Goal: Task Accomplishment & Management: Manage account settings

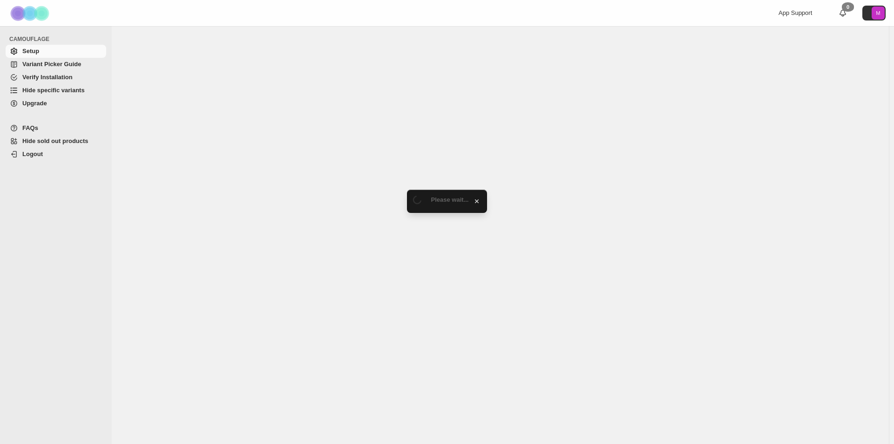
select select "*******"
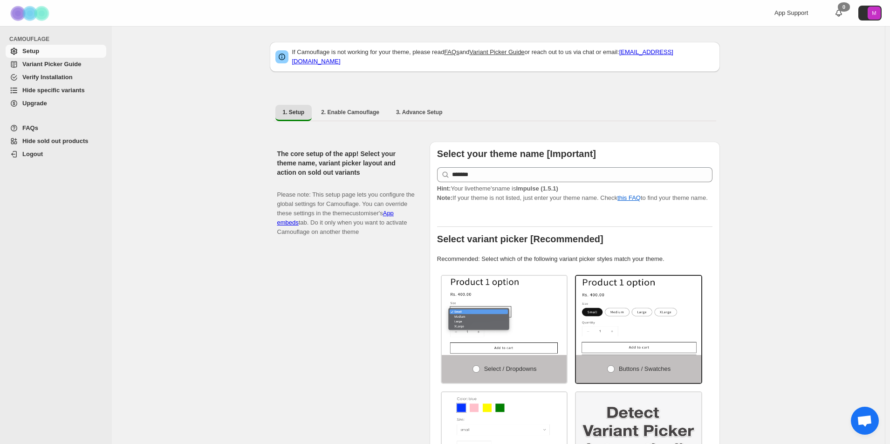
click at [36, 86] on span "Hide specific variants" at bounding box center [63, 90] width 82 height 9
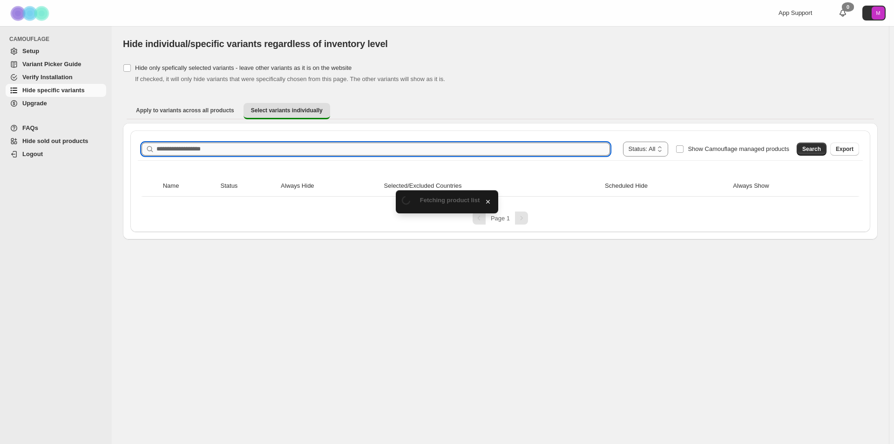
click at [211, 151] on input "Search product name" at bounding box center [384, 149] width 454 height 13
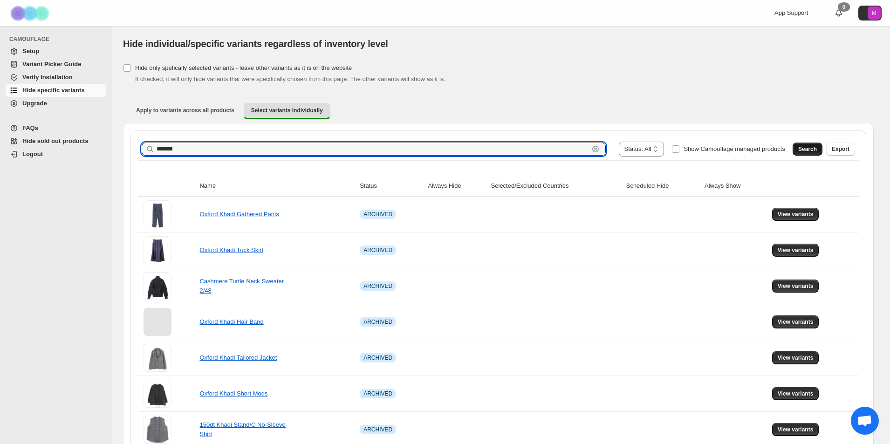
type input "*******"
click at [817, 150] on span "Search" at bounding box center [807, 148] width 19 height 7
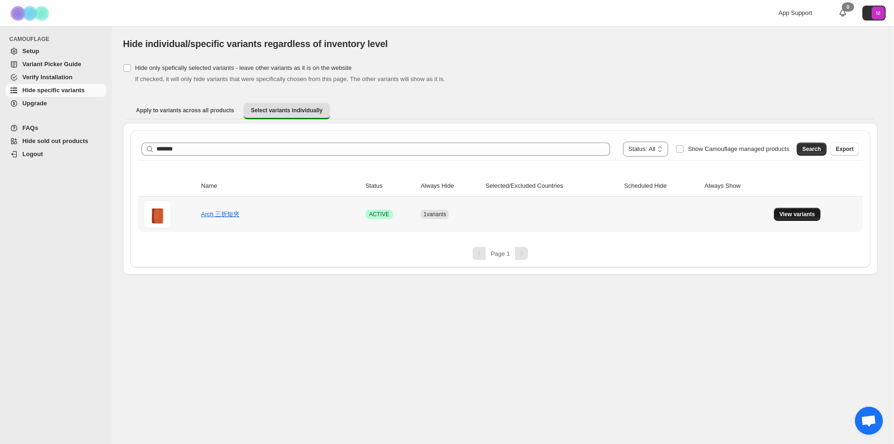
click at [814, 220] on td "View variants" at bounding box center [817, 214] width 92 height 35
click at [812, 218] on button "View variants" at bounding box center [797, 214] width 47 height 13
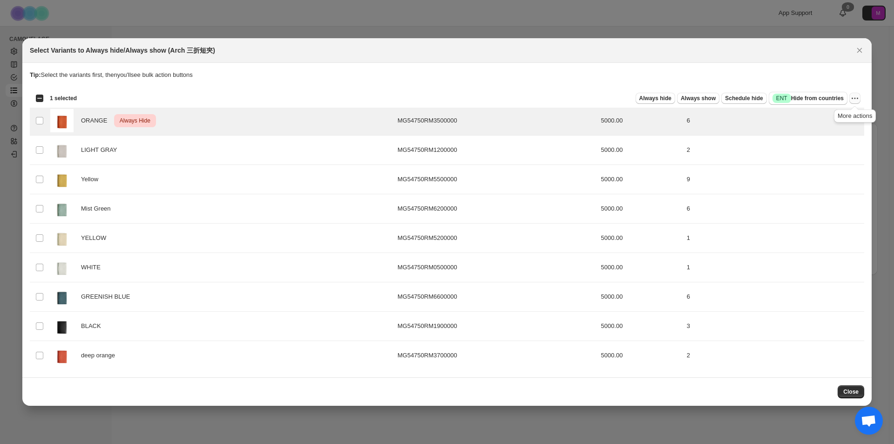
click at [851, 101] on icon "More actions" at bounding box center [855, 98] width 9 height 9
click at [825, 122] on button "Undo always hide" at bounding box center [821, 116] width 73 height 15
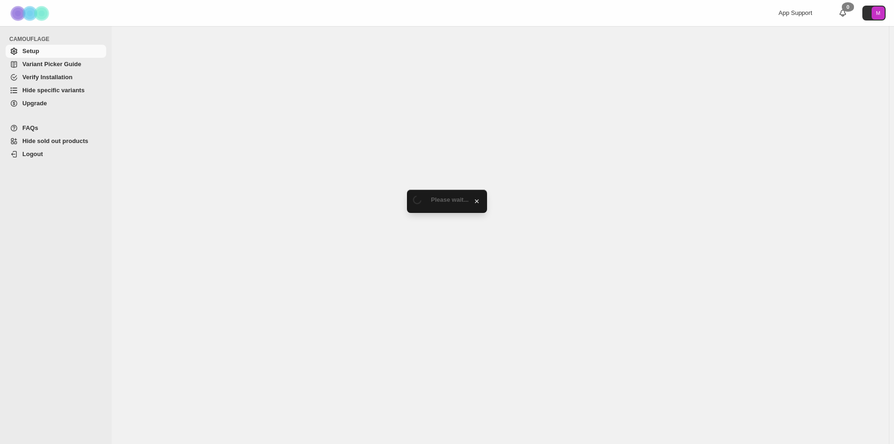
select select "*******"
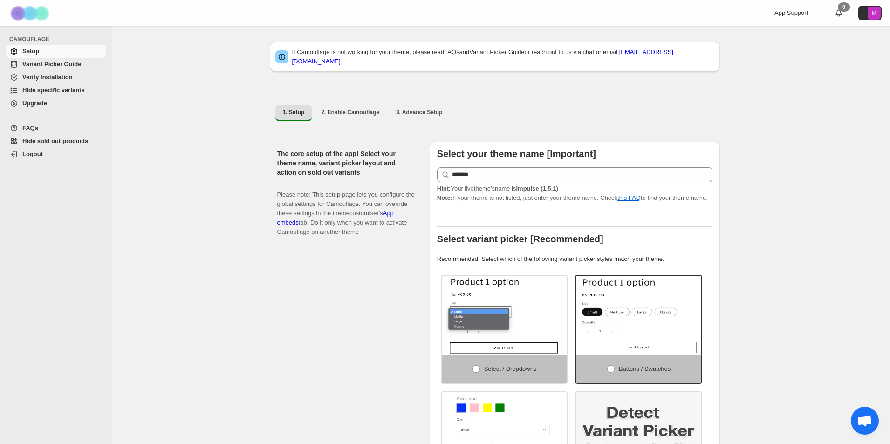
click at [41, 89] on span "Hide specific variants" at bounding box center [53, 90] width 62 height 7
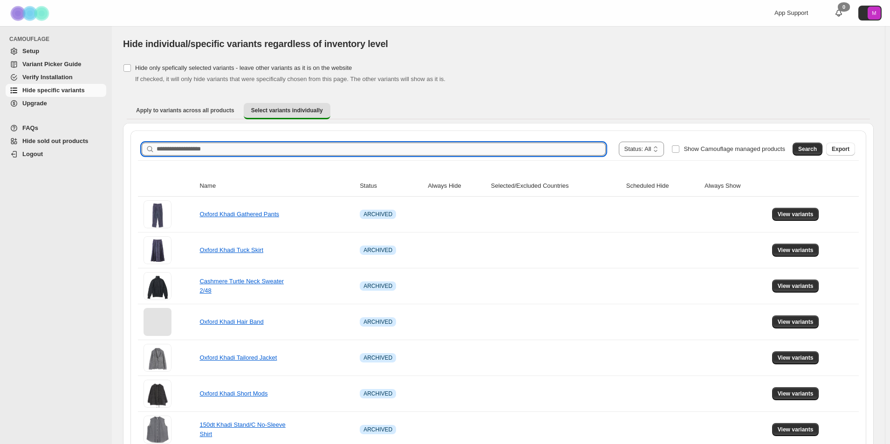
click at [195, 148] on input "Search product name" at bounding box center [381, 149] width 449 height 13
click at [807, 149] on span "Search" at bounding box center [807, 148] width 19 height 7
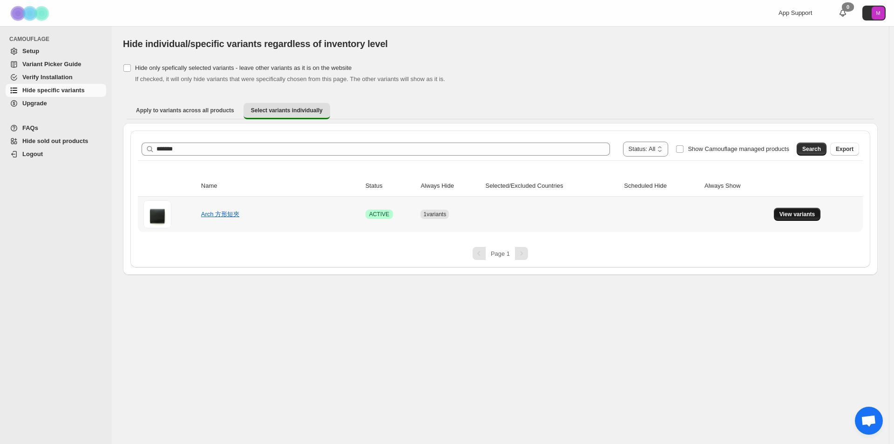
click at [803, 213] on span "View variants" at bounding box center [798, 214] width 36 height 7
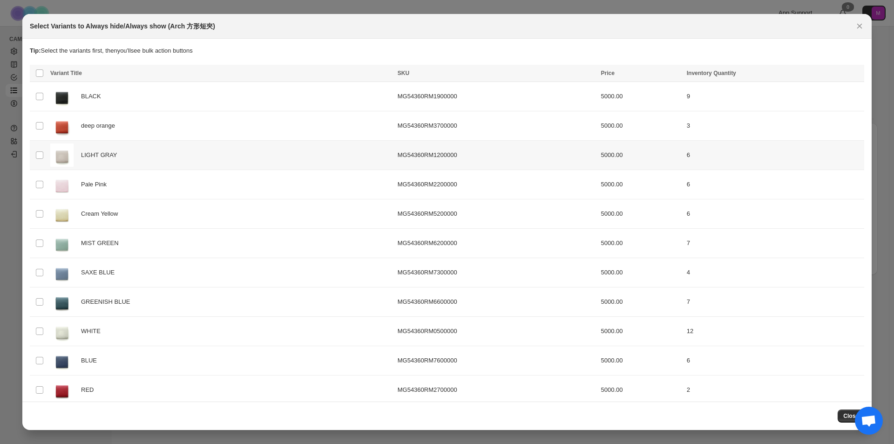
scroll to position [98, 0]
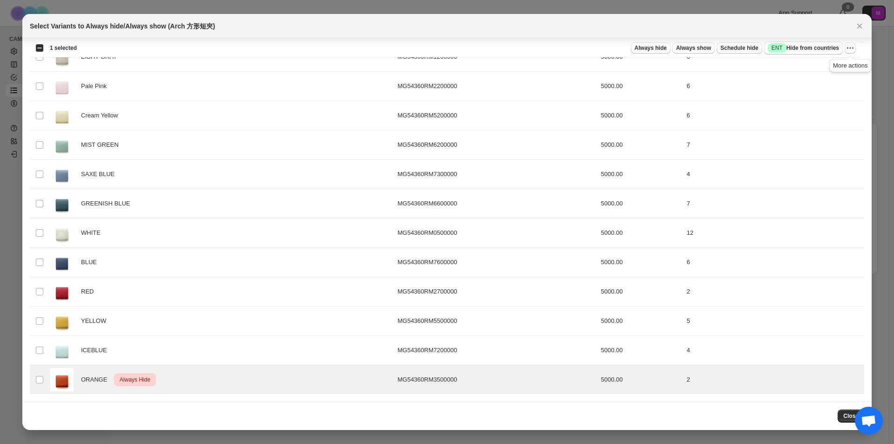
click at [852, 46] on icon "More actions" at bounding box center [850, 47] width 9 height 9
click at [814, 68] on span "Undo always hide" at bounding box center [807, 66] width 48 height 7
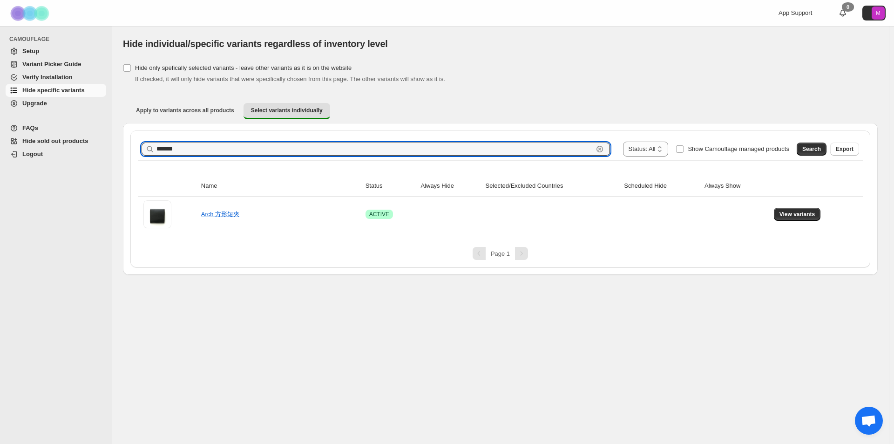
drag, startPoint x: 167, startPoint y: 148, endPoint x: 220, endPoint y: 142, distance: 53.5
click at [220, 142] on div "**********" at bounding box center [501, 149] width 718 height 15
click at [819, 148] on span "Search" at bounding box center [812, 148] width 19 height 7
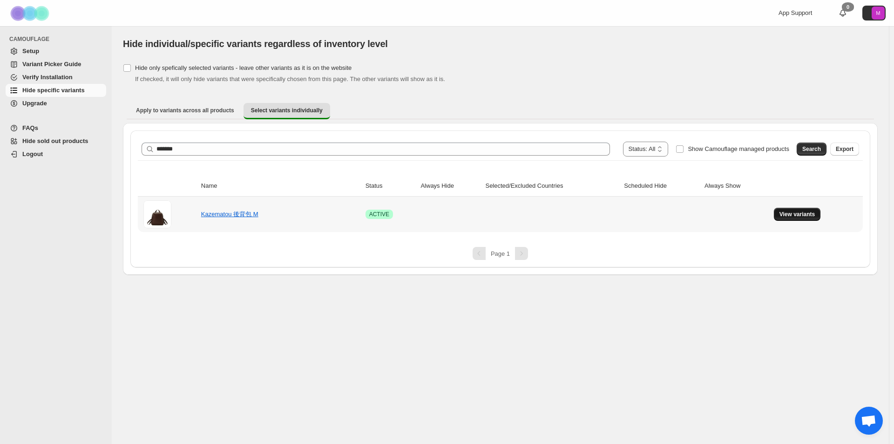
click at [808, 214] on span "View variants" at bounding box center [798, 214] width 36 height 7
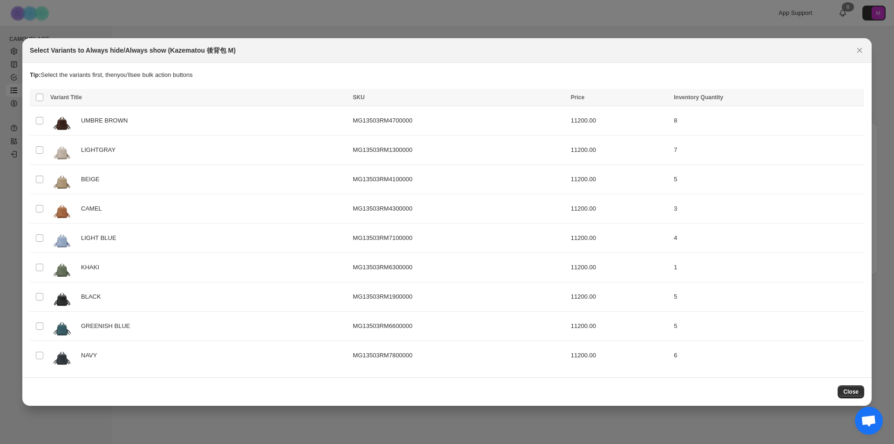
click at [860, 47] on icon "Close" at bounding box center [859, 50] width 9 height 9
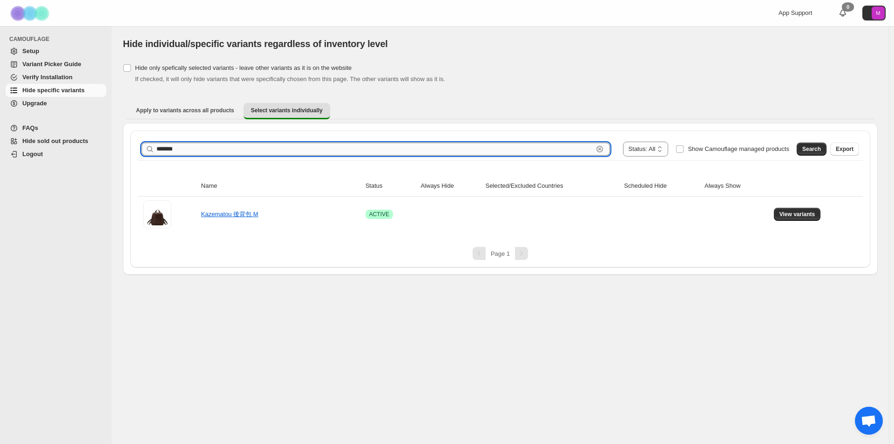
click at [175, 148] on input "*******" at bounding box center [375, 149] width 437 height 13
click at [178, 147] on input "*******" at bounding box center [375, 149] width 437 height 13
type input "*******"
click at [823, 144] on button "Search" at bounding box center [812, 149] width 30 height 13
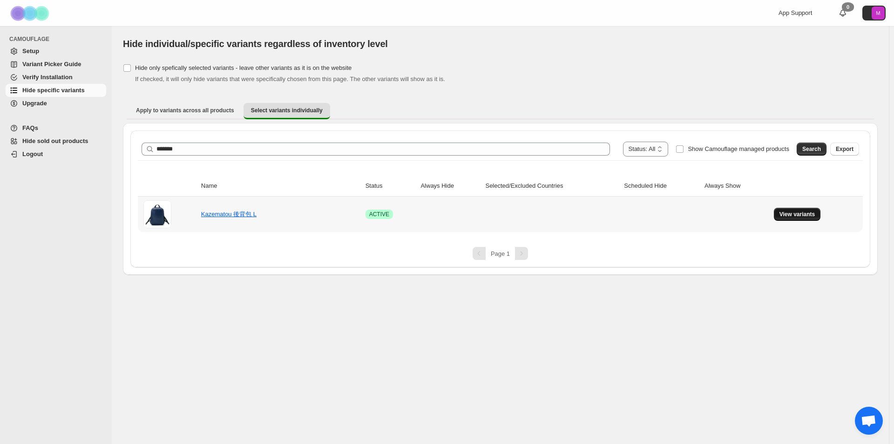
click at [789, 210] on button "View variants" at bounding box center [797, 214] width 47 height 13
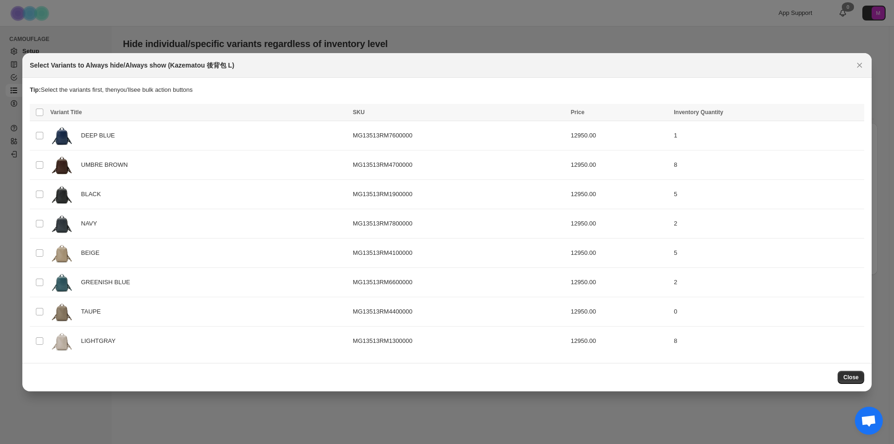
click at [858, 62] on icon "Close" at bounding box center [859, 65] width 9 height 9
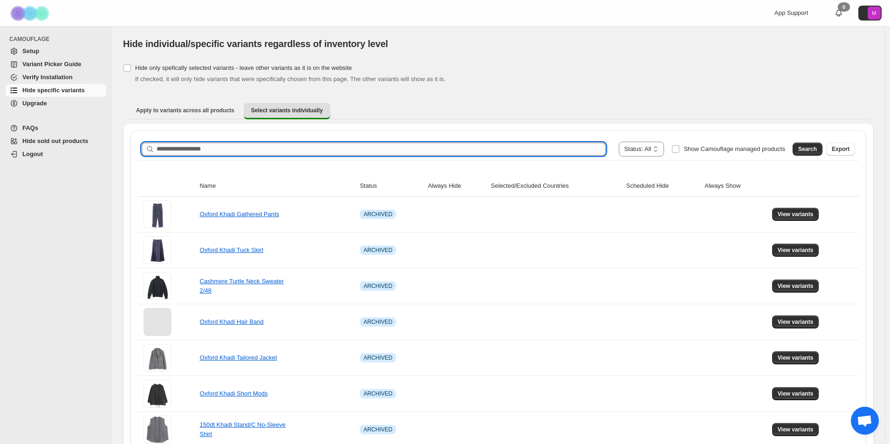
click at [193, 149] on input "Search product name" at bounding box center [381, 149] width 449 height 13
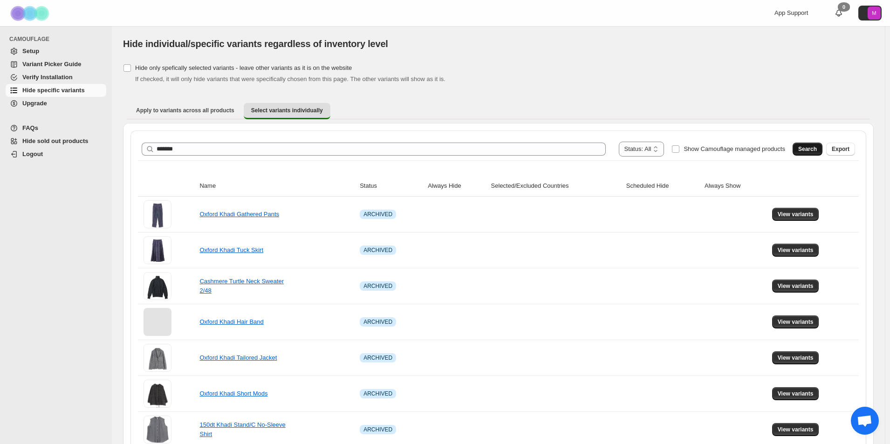
click at [817, 148] on span "Search" at bounding box center [807, 148] width 19 height 7
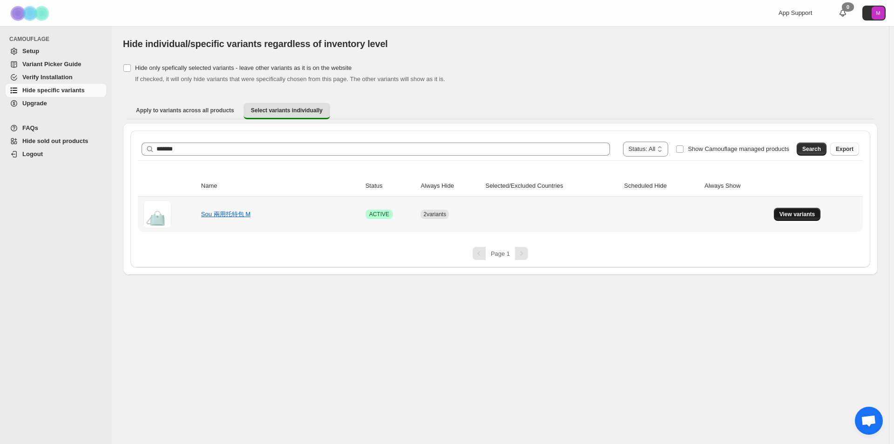
click at [806, 212] on span "View variants" at bounding box center [798, 214] width 36 height 7
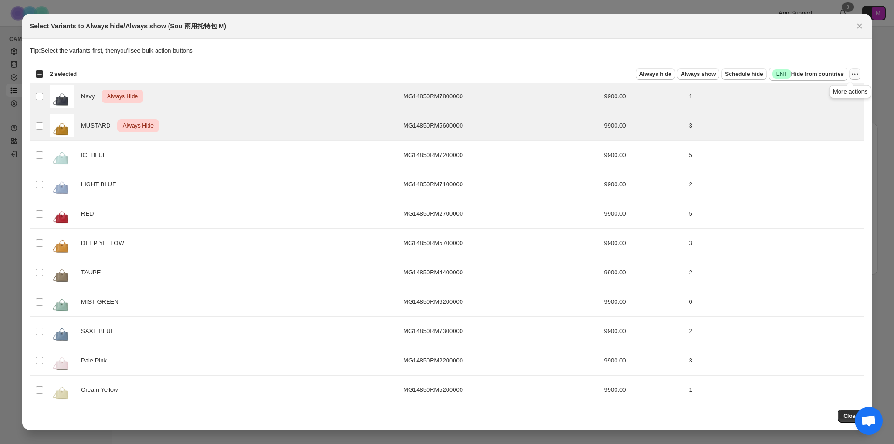
click at [853, 71] on icon "More actions" at bounding box center [855, 73] width 9 height 9
click at [839, 95] on span "Undo always hide" at bounding box center [817, 92] width 68 height 9
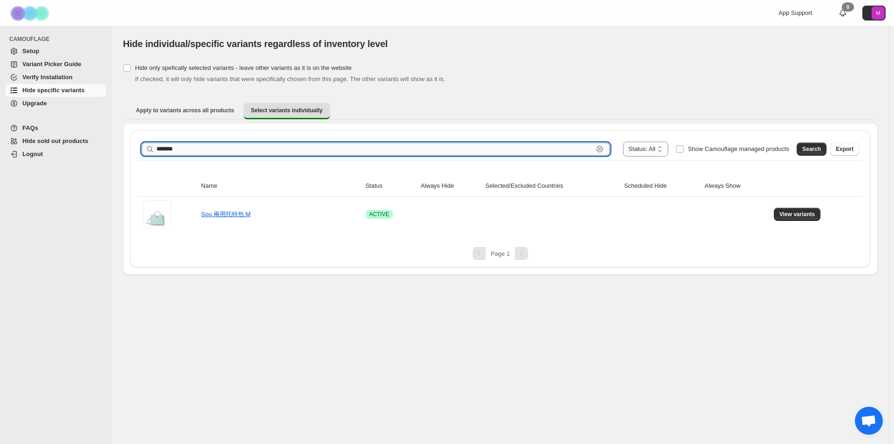
click at [173, 148] on input "*******" at bounding box center [375, 149] width 437 height 13
drag, startPoint x: 176, startPoint y: 148, endPoint x: 189, endPoint y: 143, distance: 13.9
click at [184, 148] on input "*******" at bounding box center [375, 149] width 437 height 13
click at [810, 153] on button "Search" at bounding box center [812, 149] width 30 height 13
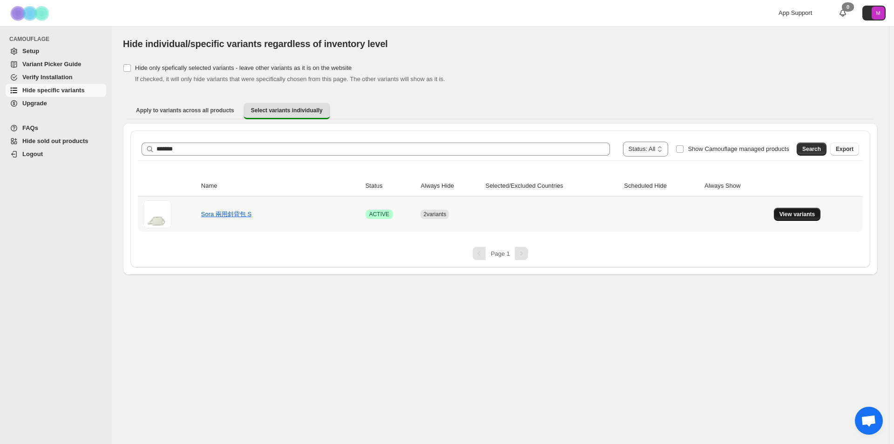
drag, startPoint x: 788, startPoint y: 217, endPoint x: 788, endPoint y: 208, distance: 8.9
click at [787, 217] on span "View variants" at bounding box center [798, 214] width 36 height 7
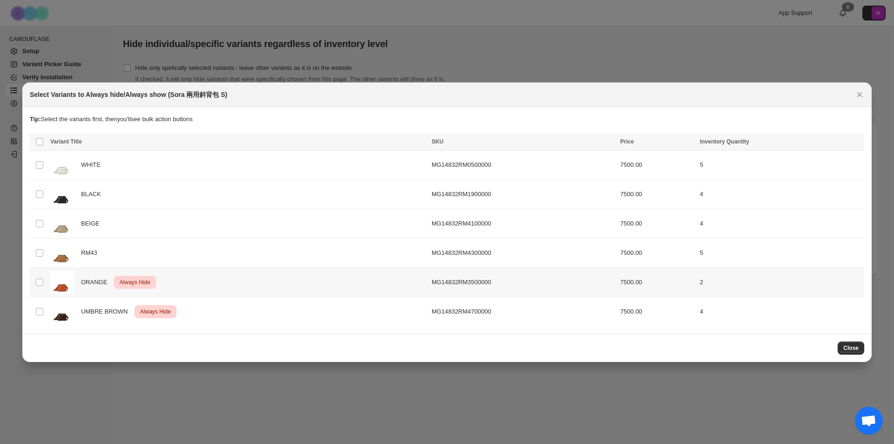
click at [38, 289] on td "Select product variant" at bounding box center [39, 281] width 18 height 29
click at [35, 311] on span ":r17:" at bounding box center [39, 311] width 8 height 8
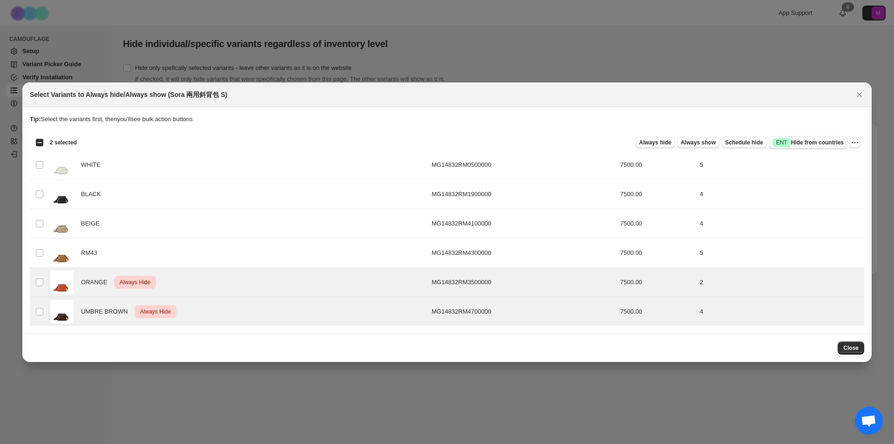
click at [845, 143] on button "Success ENT Hide from countries" at bounding box center [808, 142] width 79 height 13
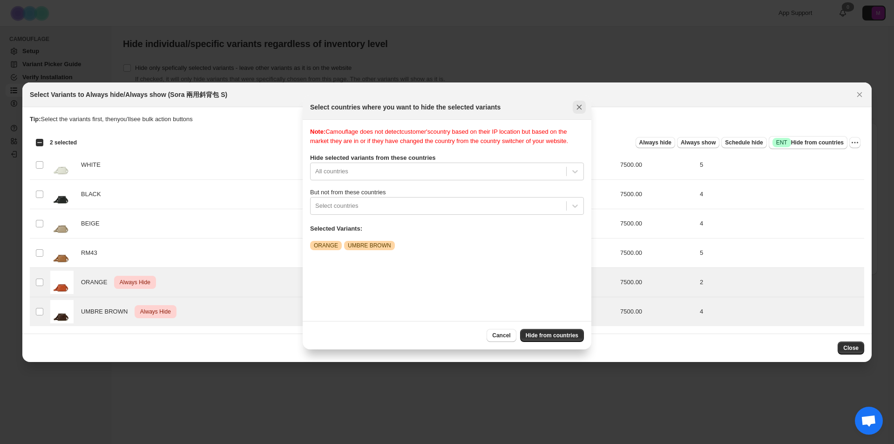
click at [581, 109] on icon "Close" at bounding box center [579, 106] width 9 height 9
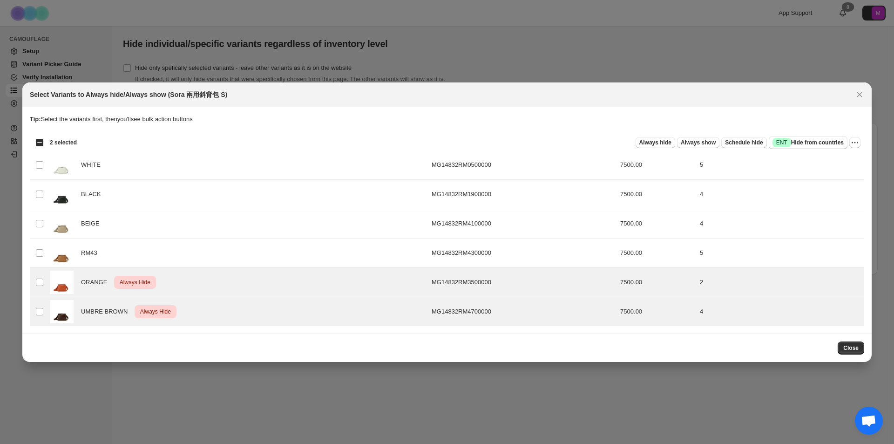
click at [865, 141] on section "Tip: Select the variants first, then you'll see bulk action buttons Loading pro…" at bounding box center [447, 220] width 850 height 226
click at [862, 142] on div "Select all 6 product variants 2 selected Always hide Always show Schedule hide …" at bounding box center [447, 142] width 835 height 19
click at [858, 142] on icon "More actions" at bounding box center [855, 142] width 9 height 9
click at [834, 164] on span "Undo always hide" at bounding box center [822, 160] width 68 height 9
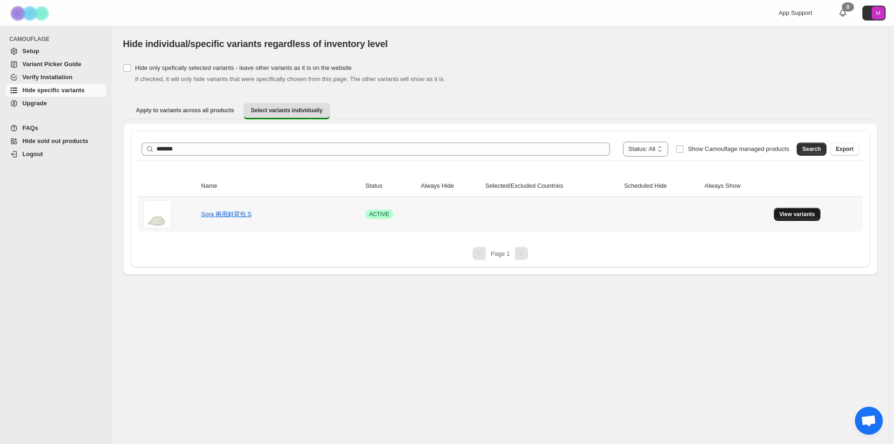
click at [783, 211] on span "View variants" at bounding box center [798, 214] width 36 height 7
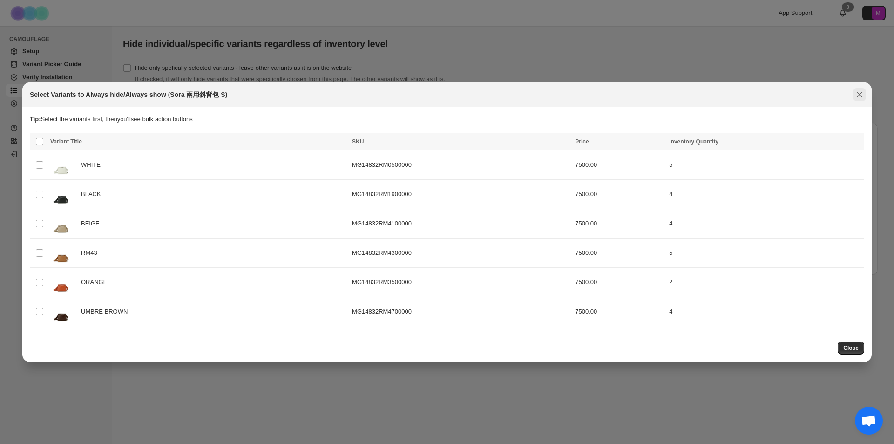
click at [856, 94] on icon "Close" at bounding box center [859, 94] width 9 height 9
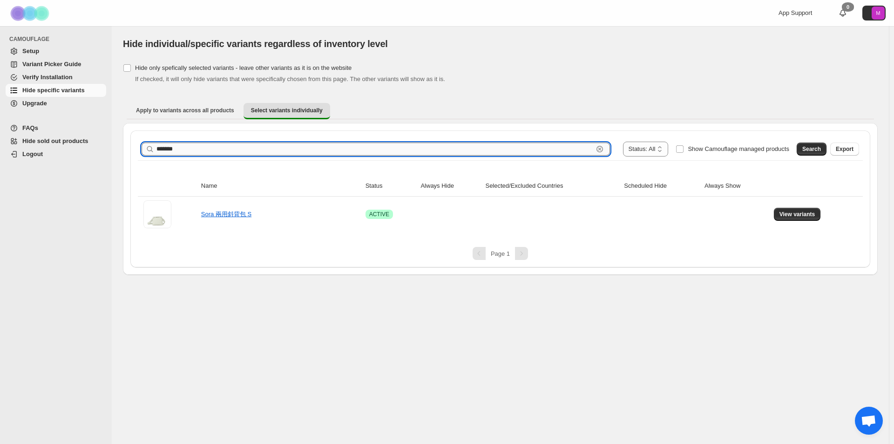
drag, startPoint x: 175, startPoint y: 148, endPoint x: 188, endPoint y: 148, distance: 13.1
click at [185, 148] on input "*******" at bounding box center [375, 149] width 437 height 13
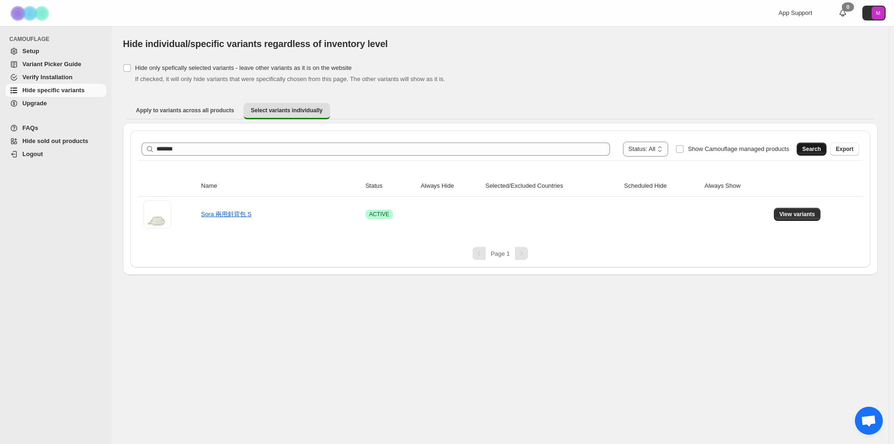
click at [817, 150] on span "Search" at bounding box center [812, 148] width 19 height 7
click at [804, 227] on td "View variants" at bounding box center [817, 214] width 92 height 35
click at [804, 218] on span "View variants" at bounding box center [798, 214] width 36 height 7
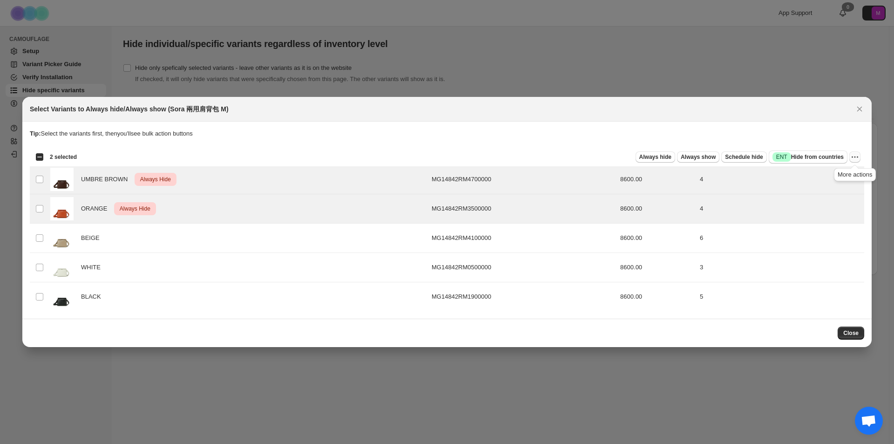
click at [852, 159] on icon "More actions" at bounding box center [855, 156] width 9 height 9
click at [831, 175] on span "Undo always hide" at bounding box center [812, 175] width 48 height 7
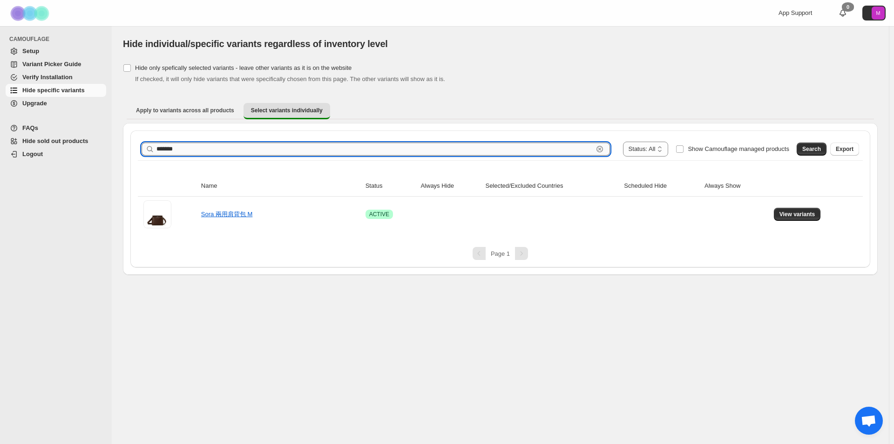
drag, startPoint x: 170, startPoint y: 150, endPoint x: 233, endPoint y: 149, distance: 62.4
click at [233, 149] on input "*******" at bounding box center [375, 149] width 437 height 13
click at [804, 149] on button "Search" at bounding box center [812, 149] width 30 height 13
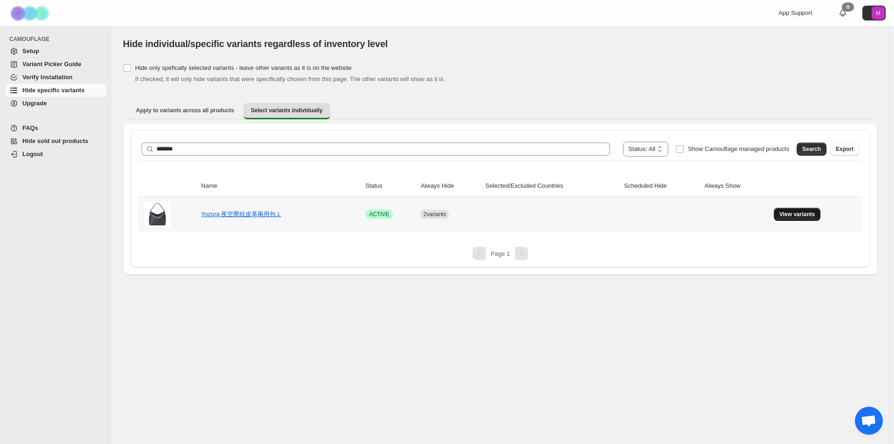
click at [806, 213] on span "View variants" at bounding box center [798, 214] width 36 height 7
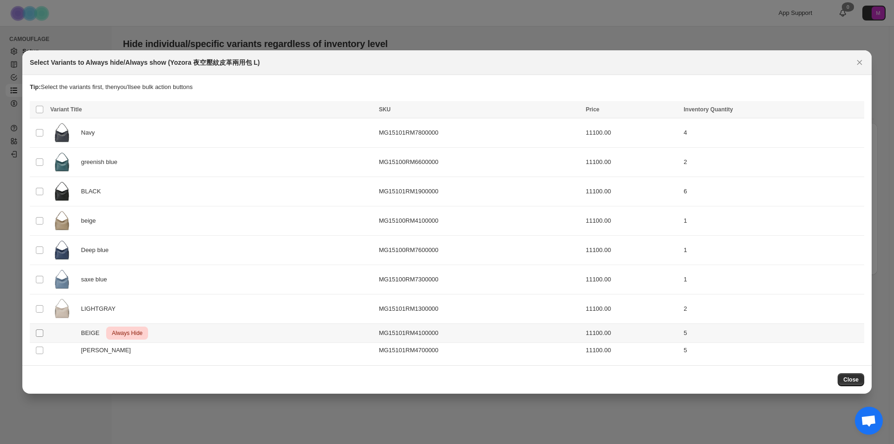
click at [35, 333] on span ":r39:" at bounding box center [39, 333] width 8 height 8
click at [857, 109] on icon "More actions" at bounding box center [855, 110] width 9 height 9
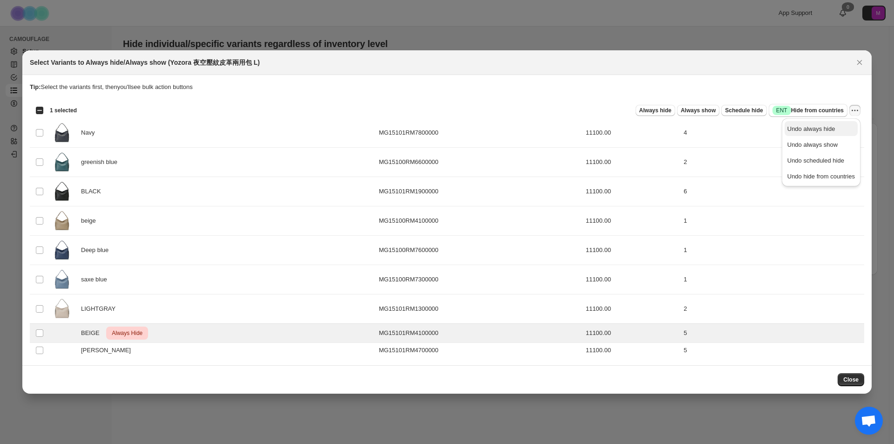
click at [842, 130] on span "Undo always hide" at bounding box center [822, 128] width 68 height 9
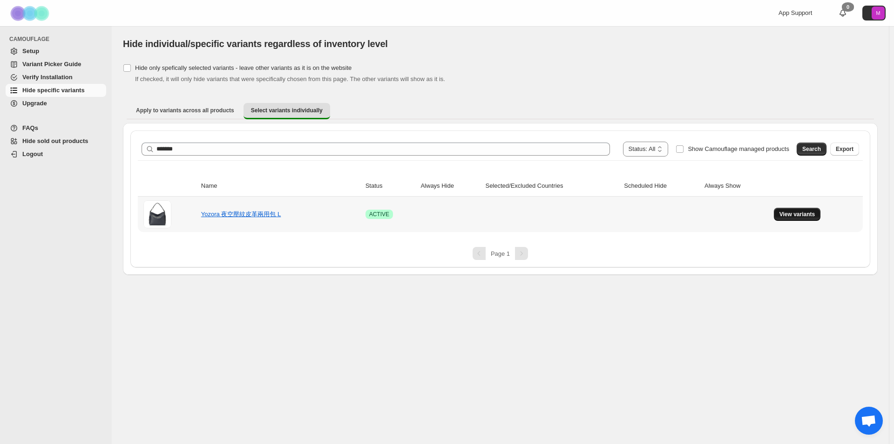
click at [792, 212] on span "View variants" at bounding box center [798, 214] width 36 height 7
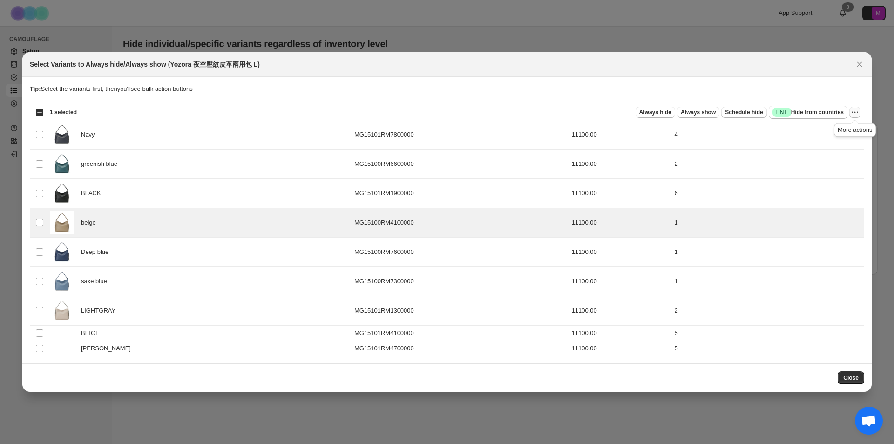
click at [852, 114] on icon "More actions" at bounding box center [855, 112] width 9 height 9
click at [843, 131] on span "Undo always hide" at bounding box center [822, 130] width 68 height 9
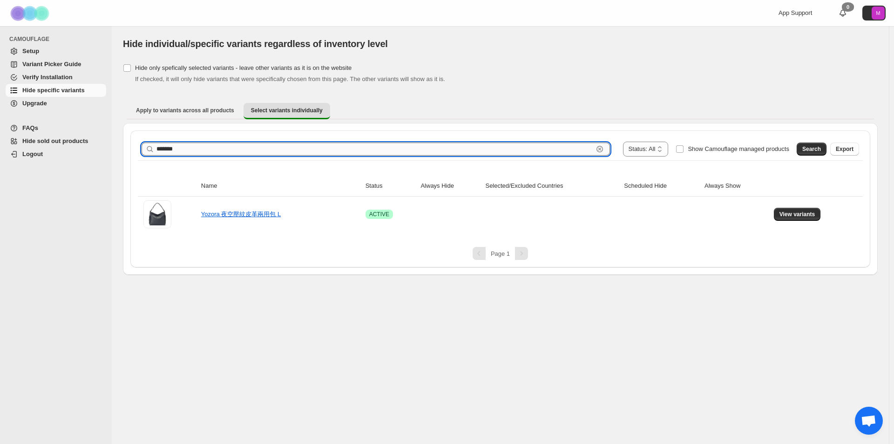
drag, startPoint x: 177, startPoint y: 147, endPoint x: 187, endPoint y: 145, distance: 9.4
click at [187, 145] on input "*******" at bounding box center [375, 149] width 437 height 13
drag, startPoint x: 173, startPoint y: 148, endPoint x: 194, endPoint y: 149, distance: 21.4
click at [194, 149] on input "*******" at bounding box center [375, 149] width 437 height 13
click at [822, 145] on button "Search" at bounding box center [812, 149] width 30 height 13
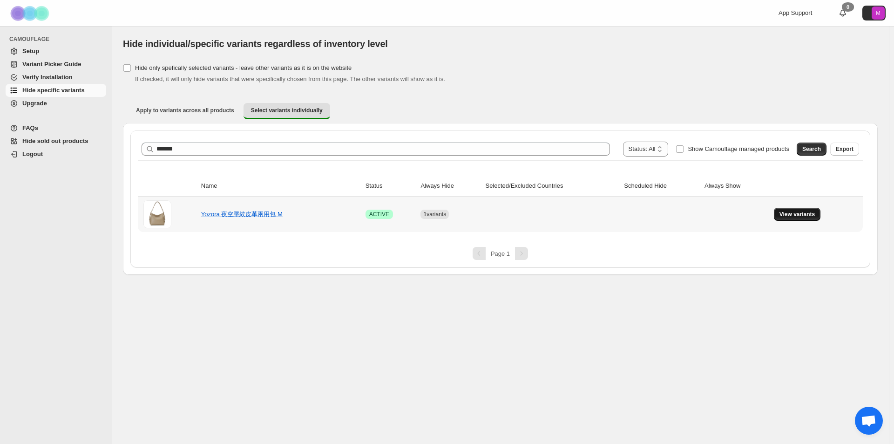
click at [781, 217] on span "View variants" at bounding box center [798, 214] width 36 height 7
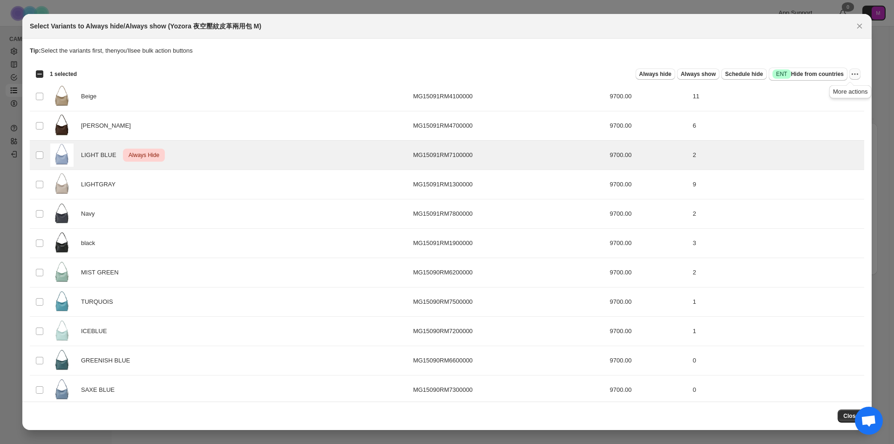
click at [852, 75] on icon "More actions" at bounding box center [855, 73] width 9 height 9
click at [840, 89] on span "Undo always hide" at bounding box center [817, 92] width 68 height 9
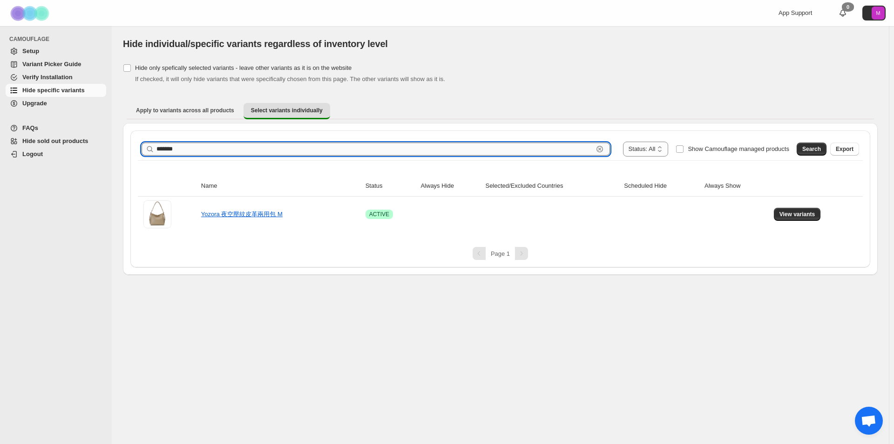
drag, startPoint x: 171, startPoint y: 148, endPoint x: 247, endPoint y: 155, distance: 76.7
click at [247, 155] on input "*******" at bounding box center [375, 149] width 437 height 13
click at [819, 150] on span "Search" at bounding box center [812, 148] width 19 height 7
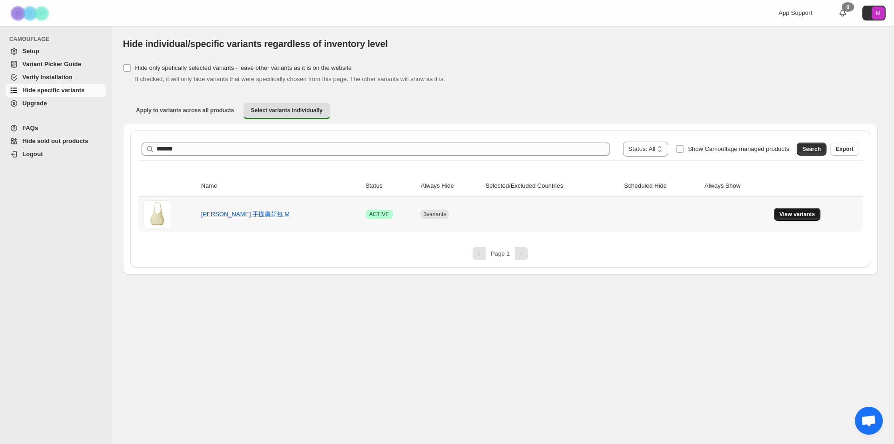
drag, startPoint x: 756, startPoint y: 211, endPoint x: 786, endPoint y: 211, distance: 30.3
click at [764, 211] on td at bounding box center [736, 214] width 69 height 35
click at [790, 212] on span "View variants" at bounding box center [798, 214] width 36 height 7
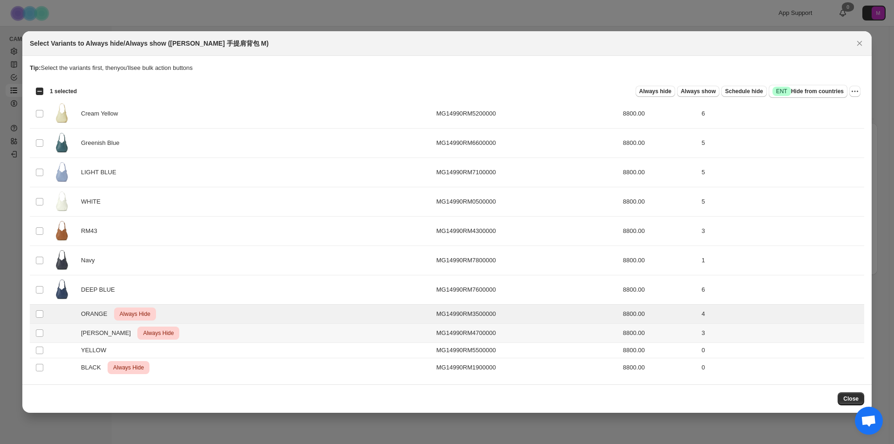
click at [45, 333] on td "Select product variant" at bounding box center [39, 333] width 18 height 19
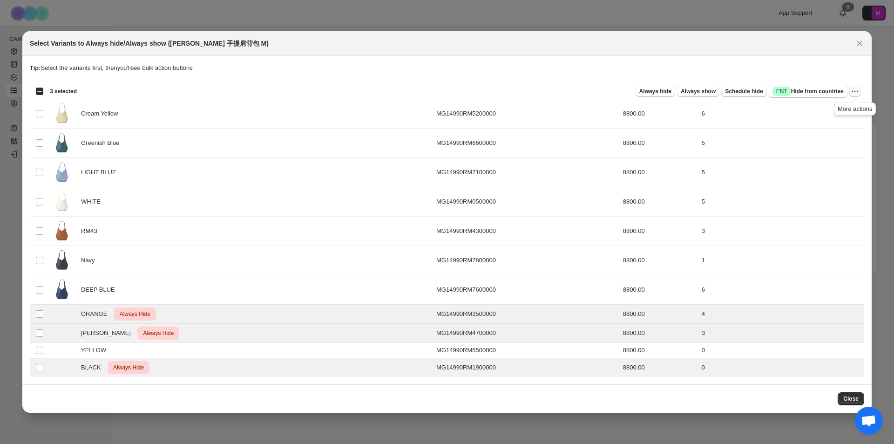
click at [858, 93] on icon "More actions" at bounding box center [855, 91] width 9 height 9
click at [838, 111] on span "Undo always hide" at bounding box center [822, 109] width 68 height 9
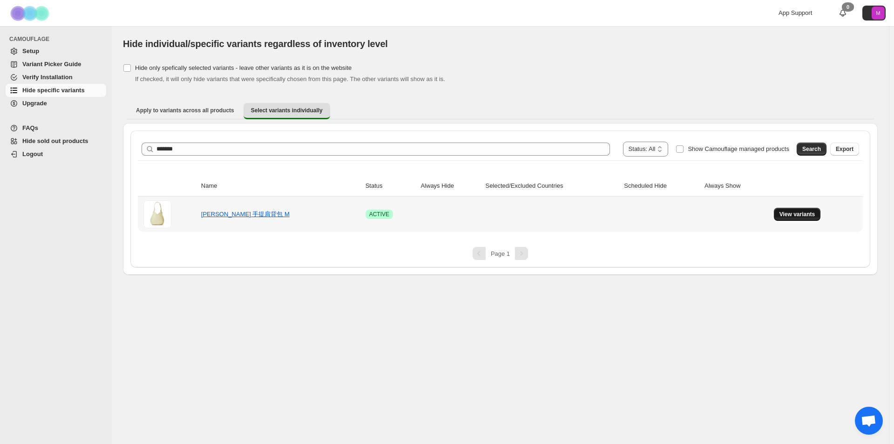
click at [796, 219] on button "View variants" at bounding box center [797, 214] width 47 height 13
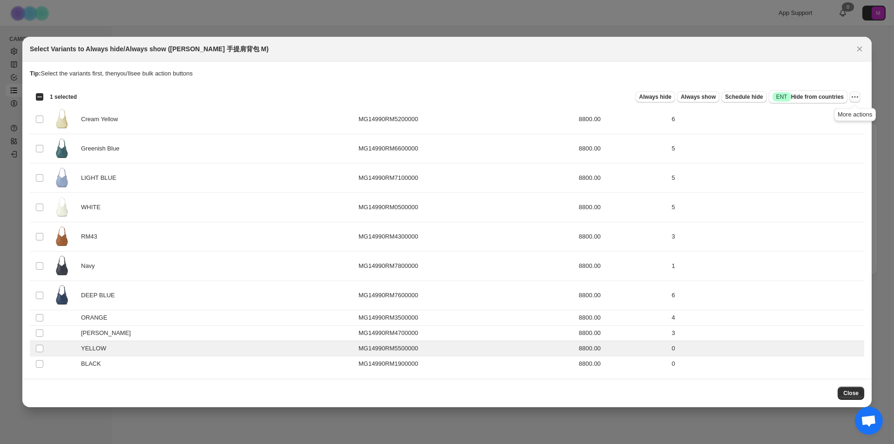
click at [860, 100] on button "More actions" at bounding box center [855, 96] width 11 height 11
click at [656, 99] on span "Always hide" at bounding box center [656, 96] width 32 height 7
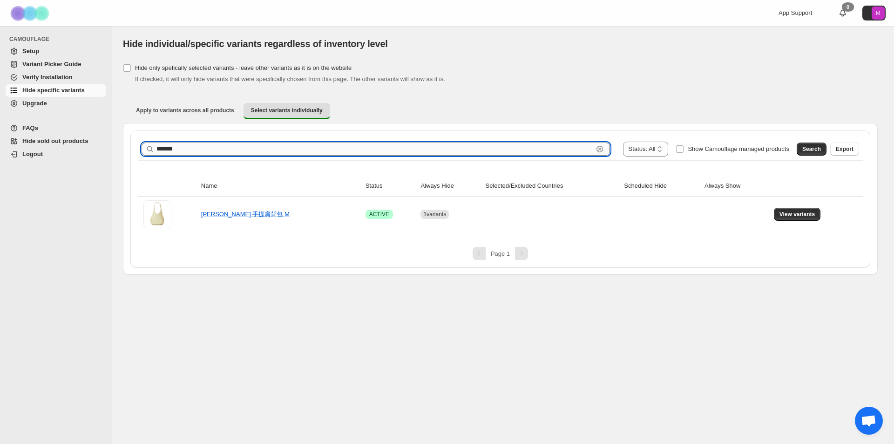
drag, startPoint x: 176, startPoint y: 148, endPoint x: 181, endPoint y: 147, distance: 5.2
click at [181, 147] on input "*******" at bounding box center [375, 149] width 437 height 13
type input "*******"
click at [818, 154] on button "Search" at bounding box center [812, 149] width 30 height 13
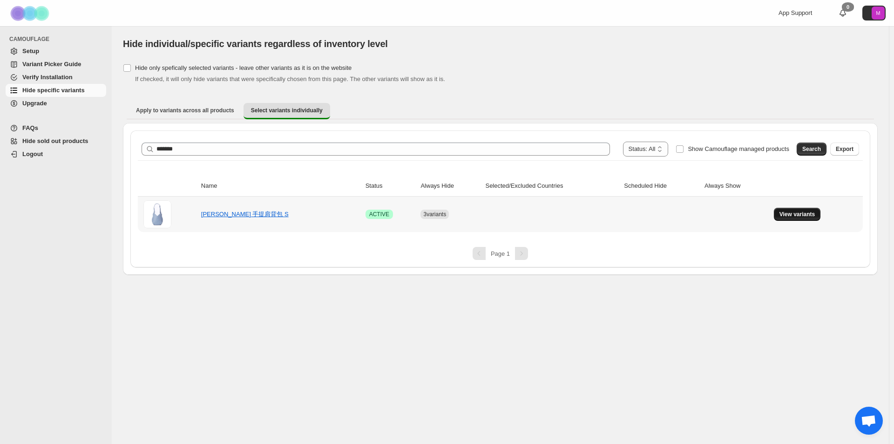
click at [799, 219] on button "View variants" at bounding box center [797, 214] width 47 height 13
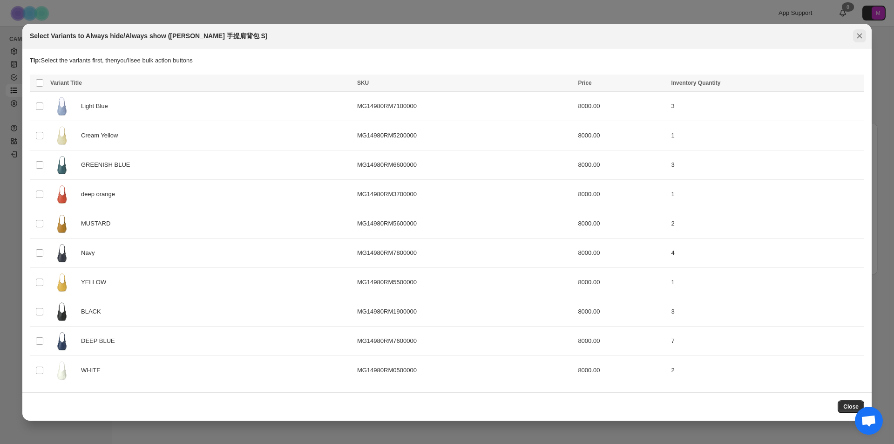
click at [855, 37] on button "Close" at bounding box center [859, 35] width 13 height 13
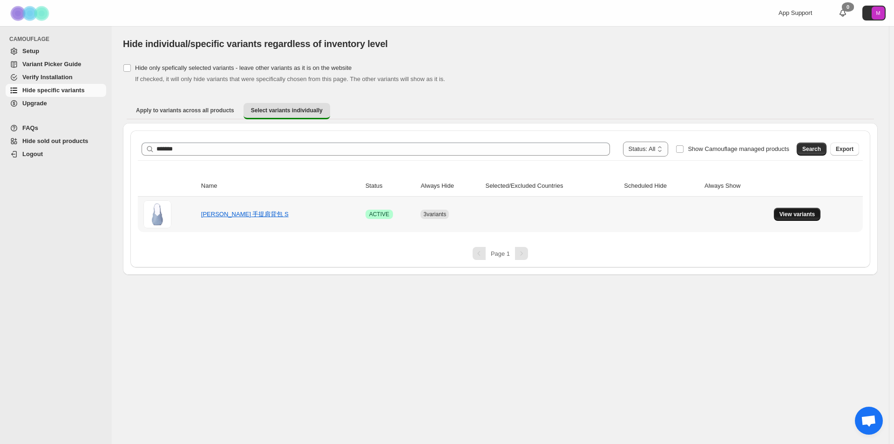
click at [801, 216] on span "View variants" at bounding box center [798, 214] width 36 height 7
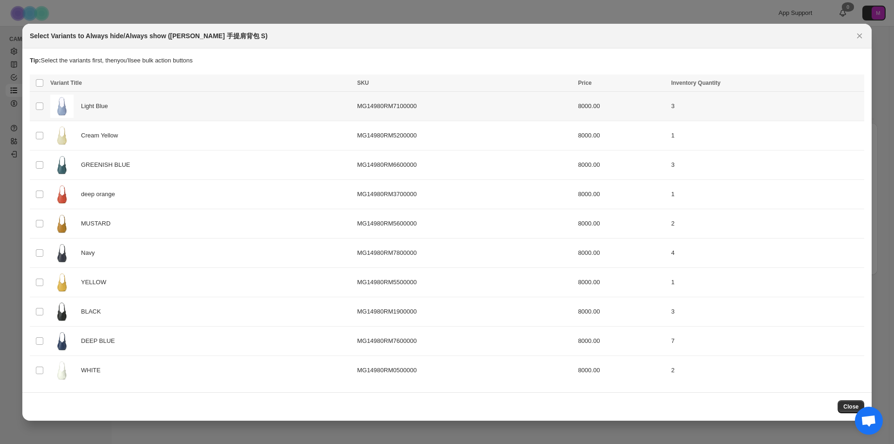
click at [44, 104] on td "Select product variant" at bounding box center [39, 105] width 18 height 29
click at [859, 36] on icon "Close" at bounding box center [859, 35] width 9 height 9
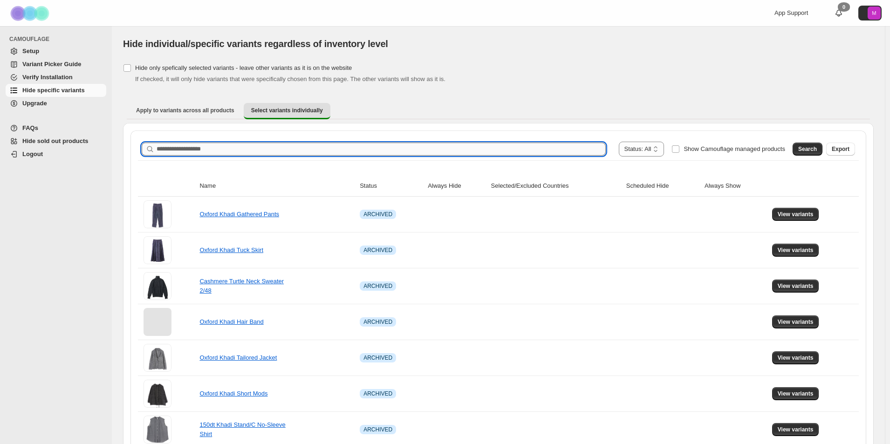
click at [172, 151] on input "Search product name" at bounding box center [381, 149] width 449 height 13
type input "*******"
click at [804, 154] on button "Search" at bounding box center [807, 149] width 30 height 13
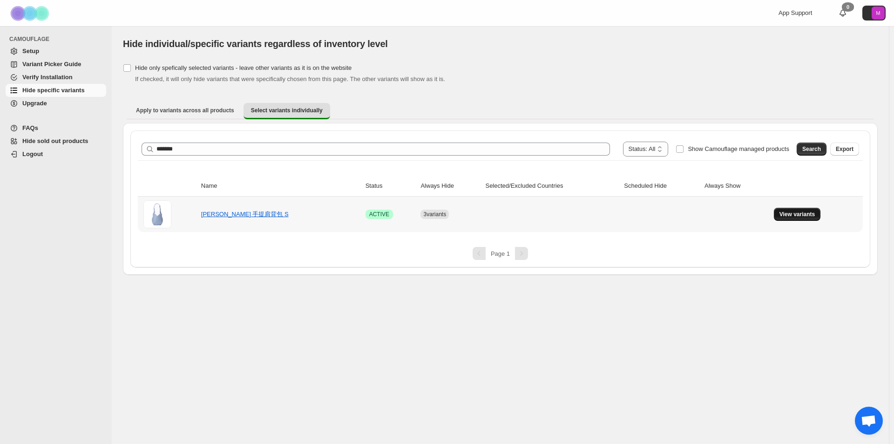
click at [801, 213] on span "View variants" at bounding box center [798, 214] width 36 height 7
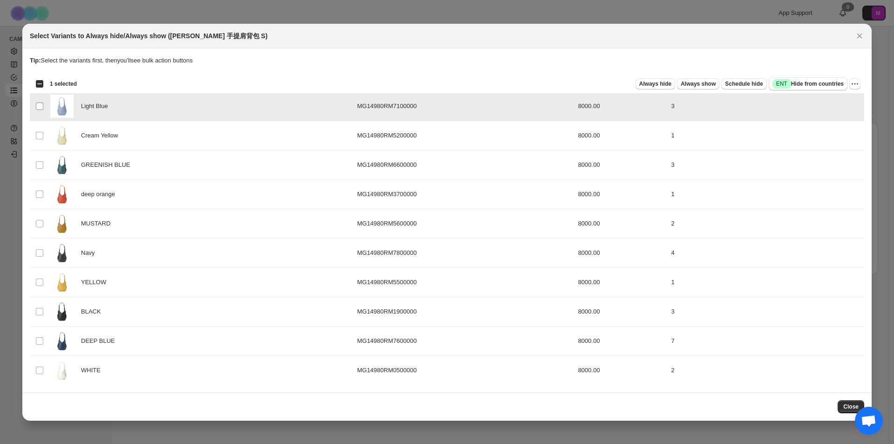
click at [43, 110] on span ":r6:" at bounding box center [39, 106] width 8 height 8
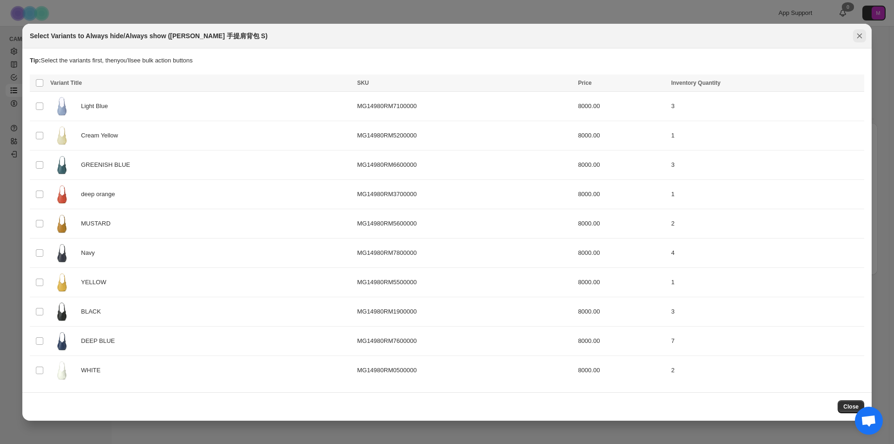
click at [859, 39] on icon "Close" at bounding box center [859, 35] width 9 height 9
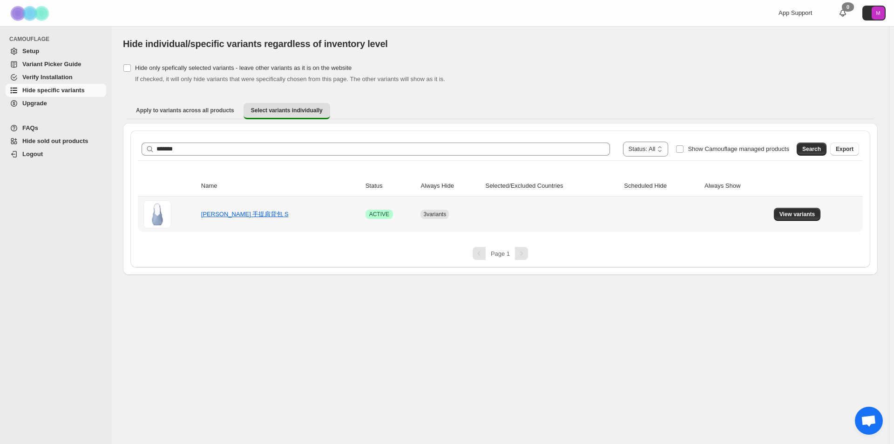
click at [432, 218] on span "3 variants" at bounding box center [434, 214] width 23 height 9
click at [432, 213] on span "3 variants" at bounding box center [434, 214] width 23 height 7
drag, startPoint x: 430, startPoint y: 216, endPoint x: 455, endPoint y: 216, distance: 25.6
click at [455, 216] on div "3 variants" at bounding box center [446, 210] width 67 height 17
click at [449, 213] on span "3 variants" at bounding box center [435, 214] width 28 height 9
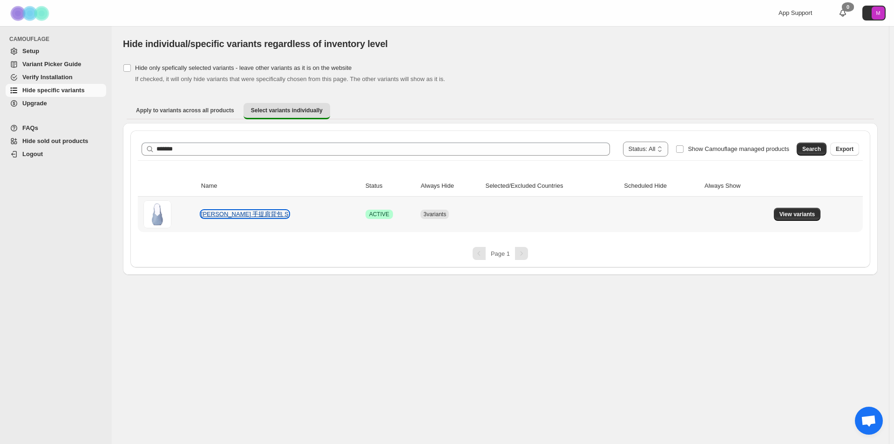
click at [230, 211] on link "[PERSON_NAME] 手提肩背包 S" at bounding box center [245, 214] width 88 height 7
